Goal: Task Accomplishment & Management: Manage account settings

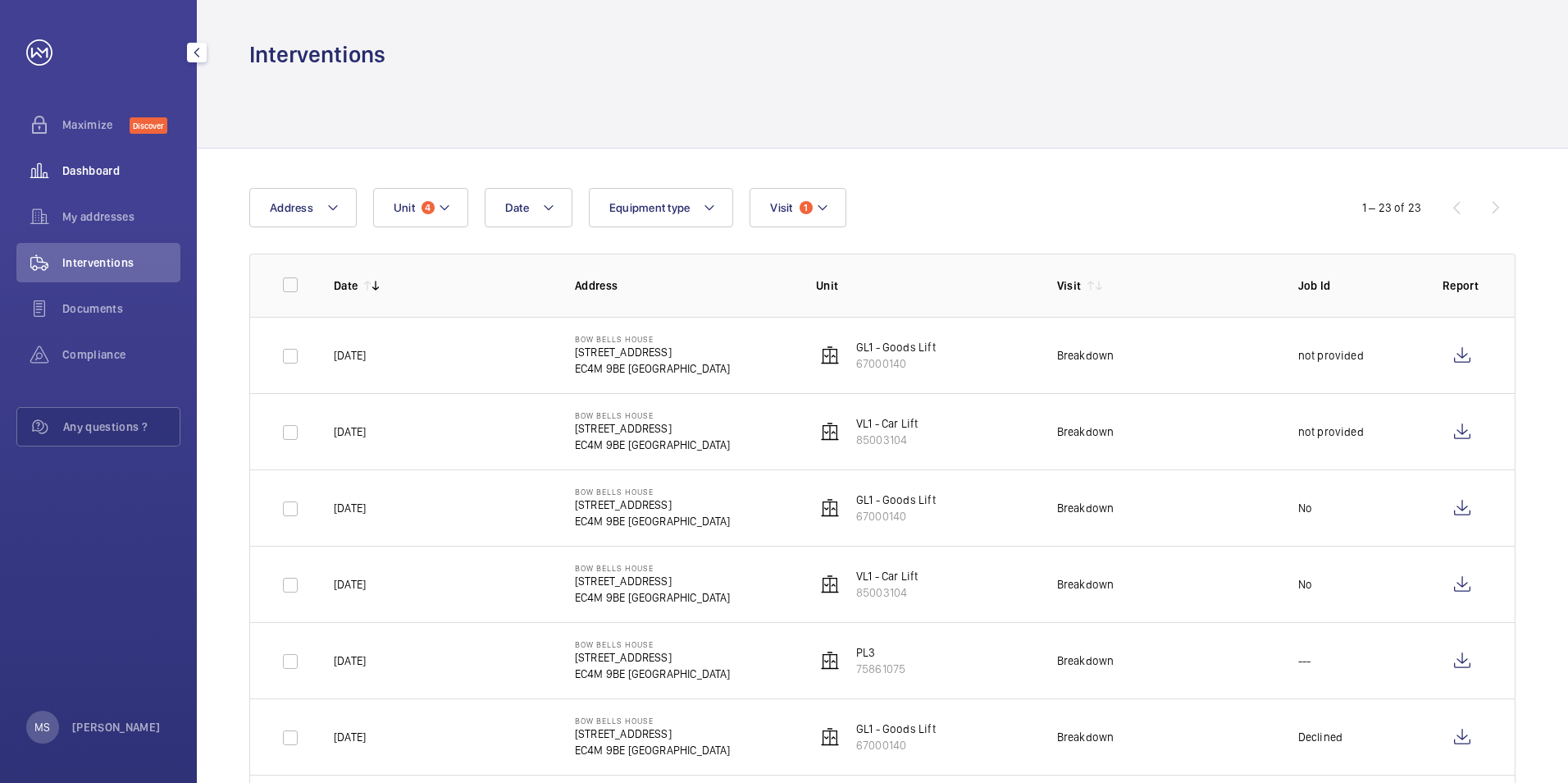
scroll to position [16, 0]
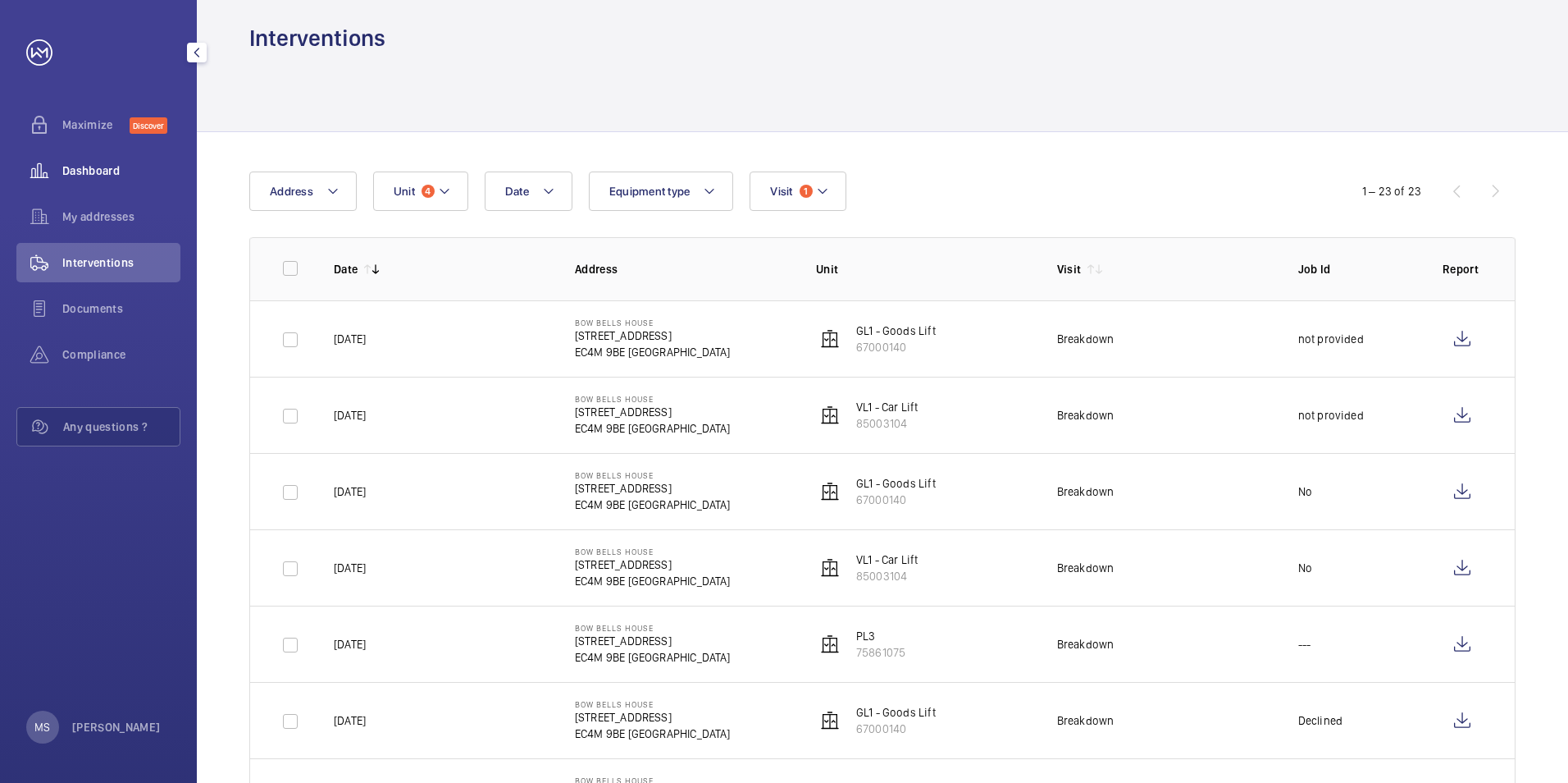
click at [81, 167] on span "Dashboard" at bounding box center [121, 170] width 118 height 16
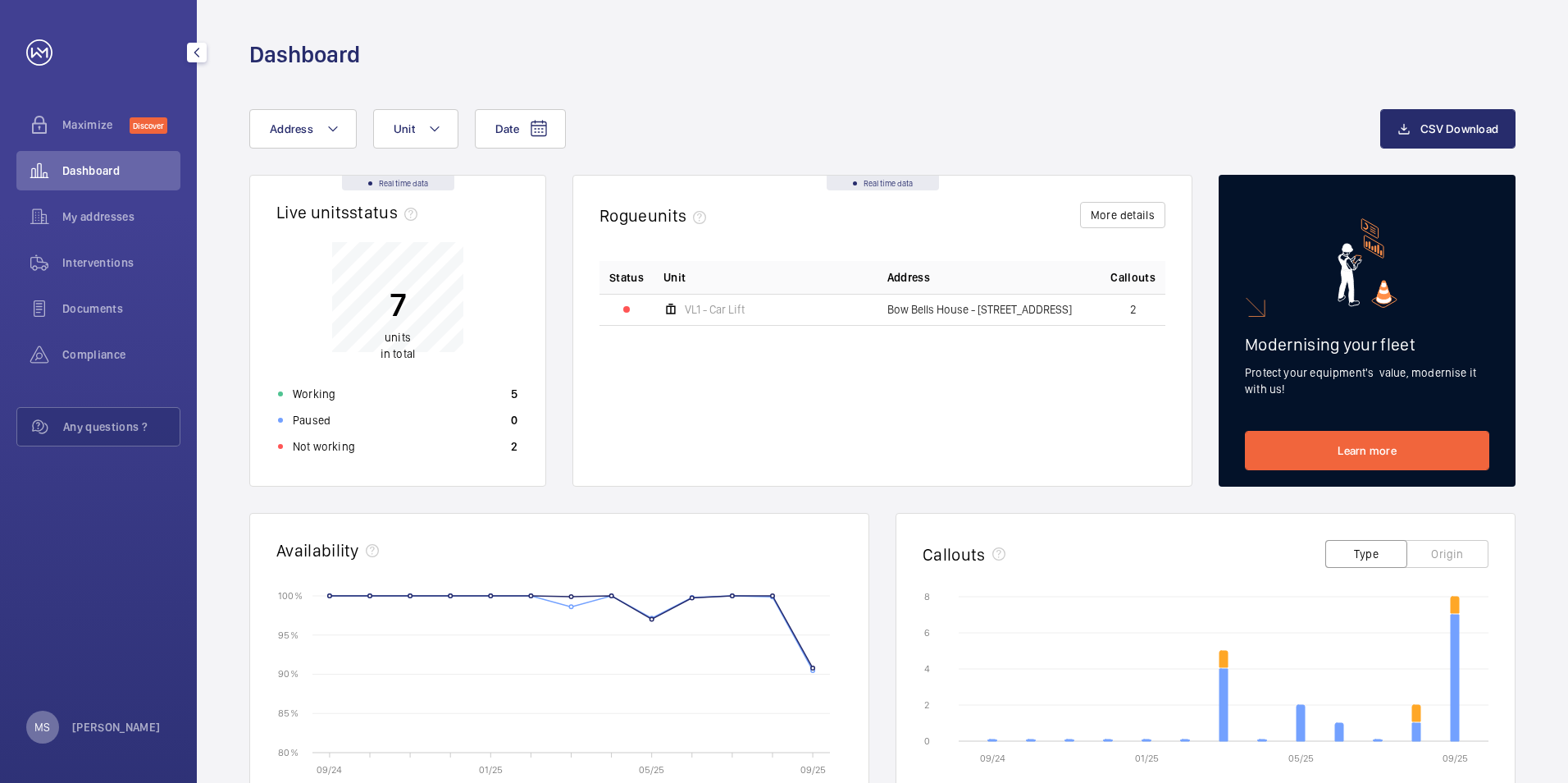
click at [52, 725] on div "MS" at bounding box center [42, 726] width 33 height 33
click at [65, 692] on p "Logout" at bounding box center [72, 689] width 59 height 16
